Goal: Register for event/course

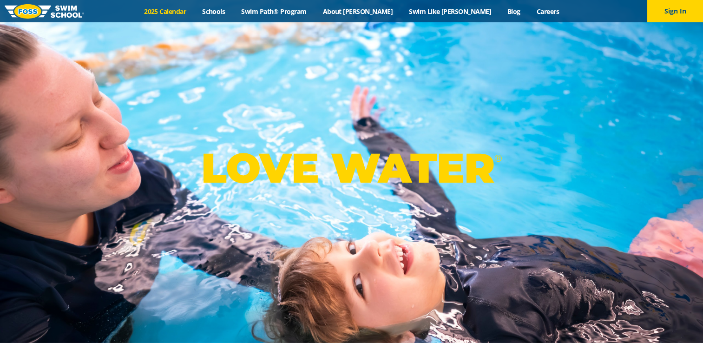
click at [194, 9] on link "2025 Calendar" at bounding box center [165, 11] width 58 height 9
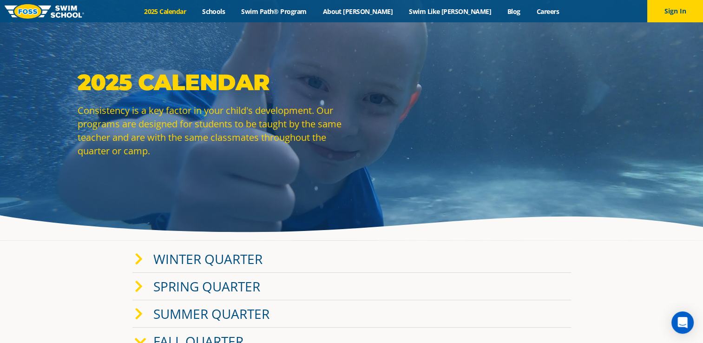
click at [213, 342] on link "Fall Quarter" at bounding box center [198, 341] width 90 height 18
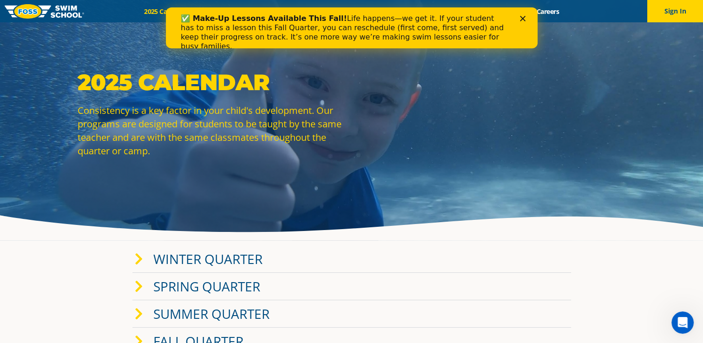
click at [516, 20] on div "✅ Make-Up Lessons Available This Fall! Life happens—we get it. If your student …" at bounding box center [351, 32] width 342 height 43
click at [520, 20] on polygon "Close" at bounding box center [523, 19] width 6 height 6
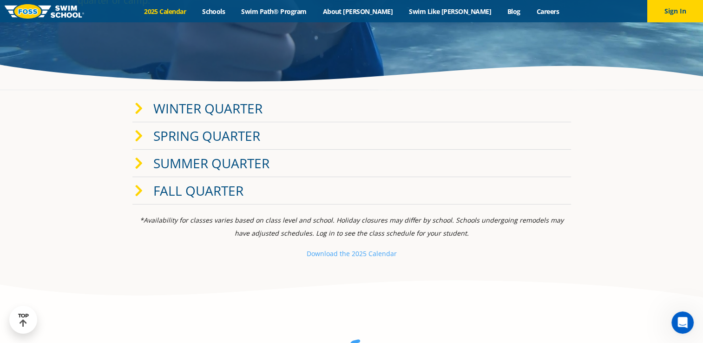
scroll to position [158, 0]
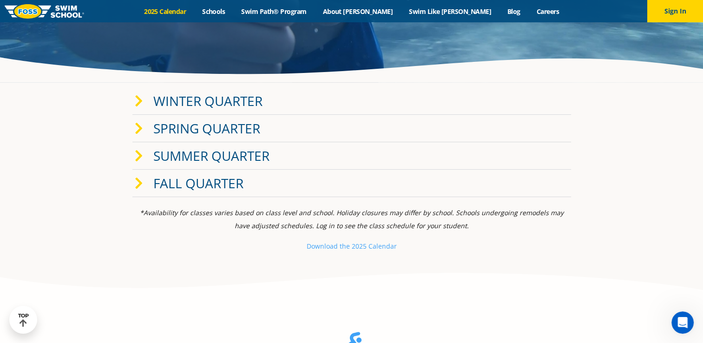
click at [229, 185] on link "Fall Quarter" at bounding box center [198, 183] width 90 height 18
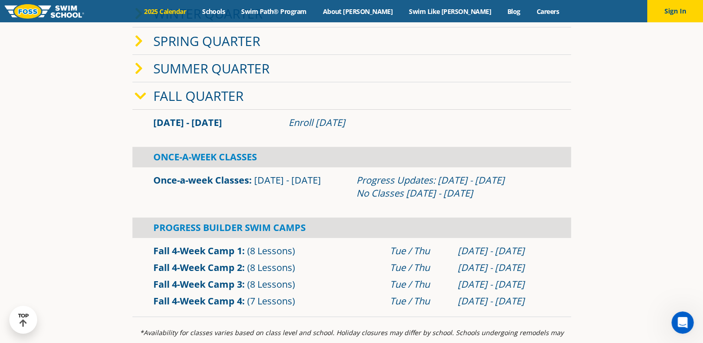
scroll to position [287, 0]
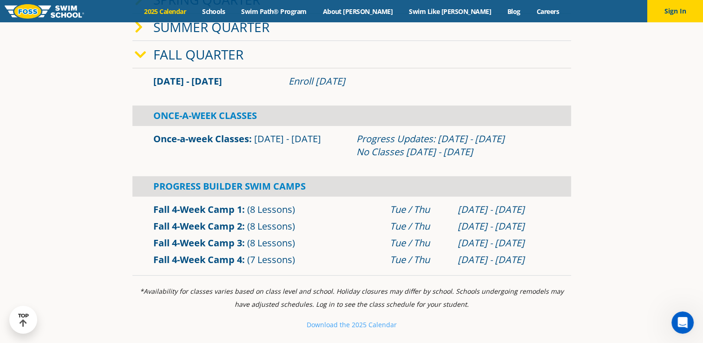
click at [215, 241] on link "Fall 4-Week Camp 3" at bounding box center [197, 243] width 89 height 13
